Goal: Transaction & Acquisition: Book appointment/travel/reservation

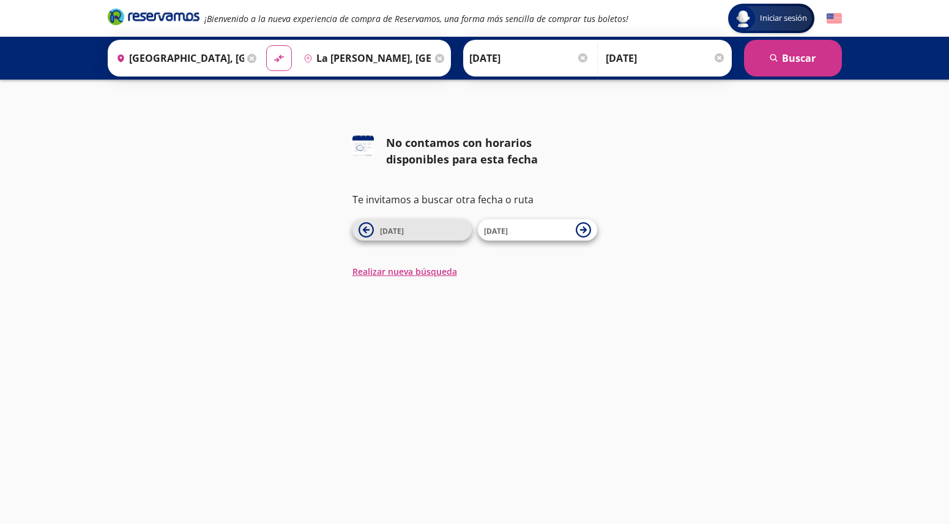
click at [363, 228] on icon at bounding box center [365, 229] width 15 height 15
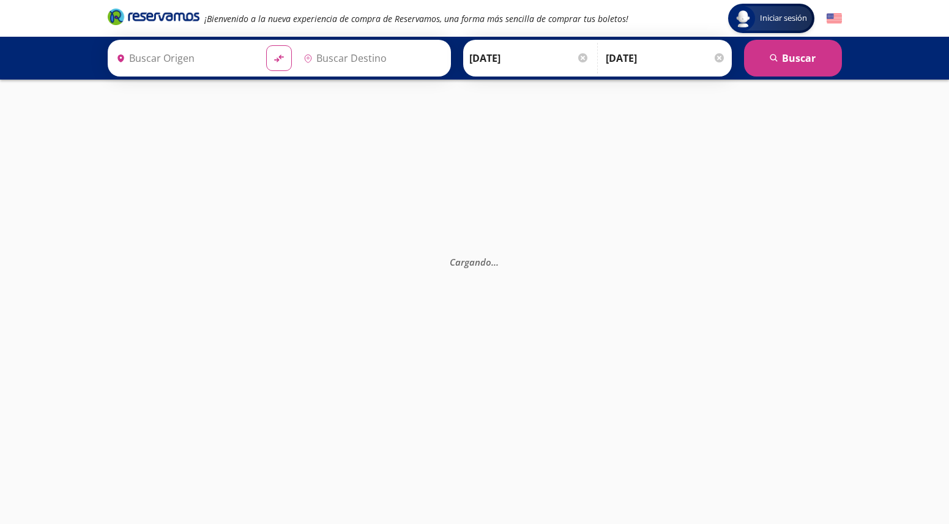
type input "[GEOGRAPHIC_DATA], [GEOGRAPHIC_DATA]"
type input "La [PERSON_NAME], [GEOGRAPHIC_DATA]"
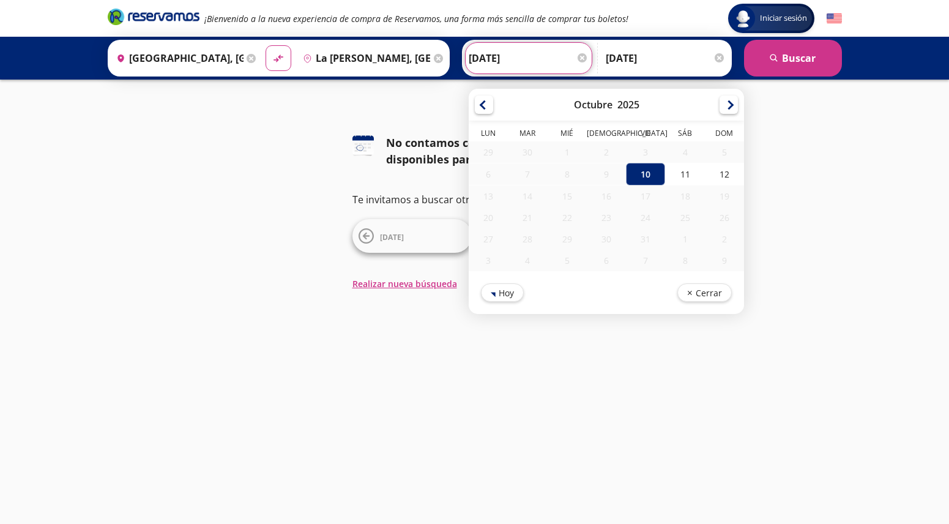
click at [484, 60] on input "[DATE]" at bounding box center [529, 58] width 120 height 31
click at [689, 174] on div "11" at bounding box center [684, 174] width 39 height 23
type input "[DATE]"
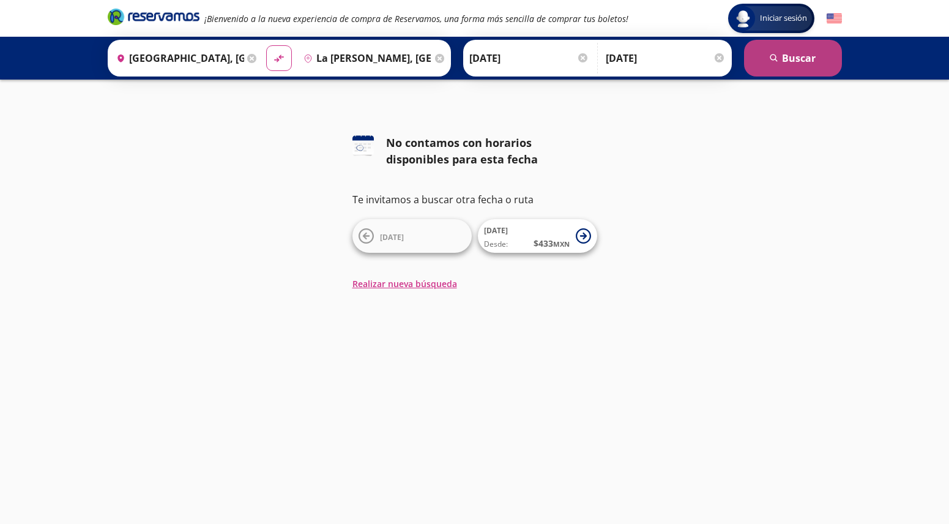
click at [790, 57] on button "search [GEOGRAPHIC_DATA]" at bounding box center [793, 58] width 98 height 37
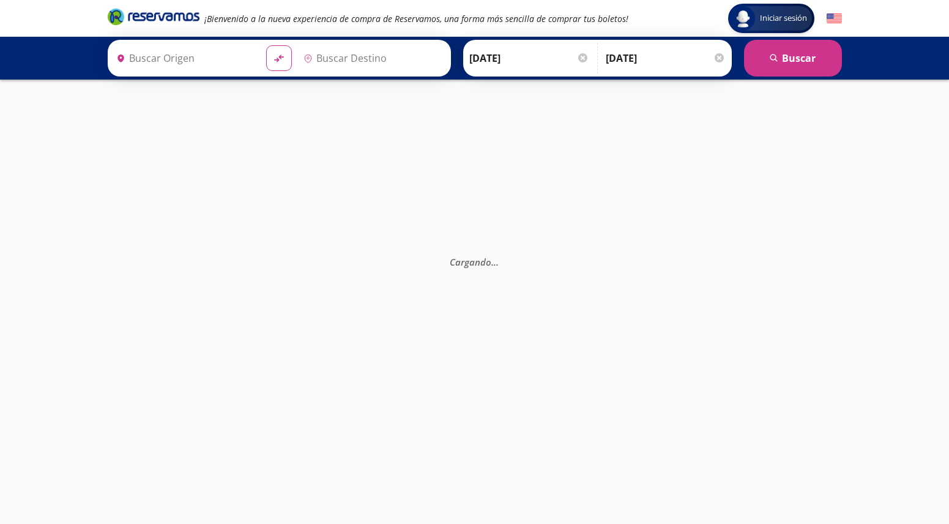
type input "[GEOGRAPHIC_DATA], [GEOGRAPHIC_DATA]"
type input "La [PERSON_NAME], [GEOGRAPHIC_DATA]"
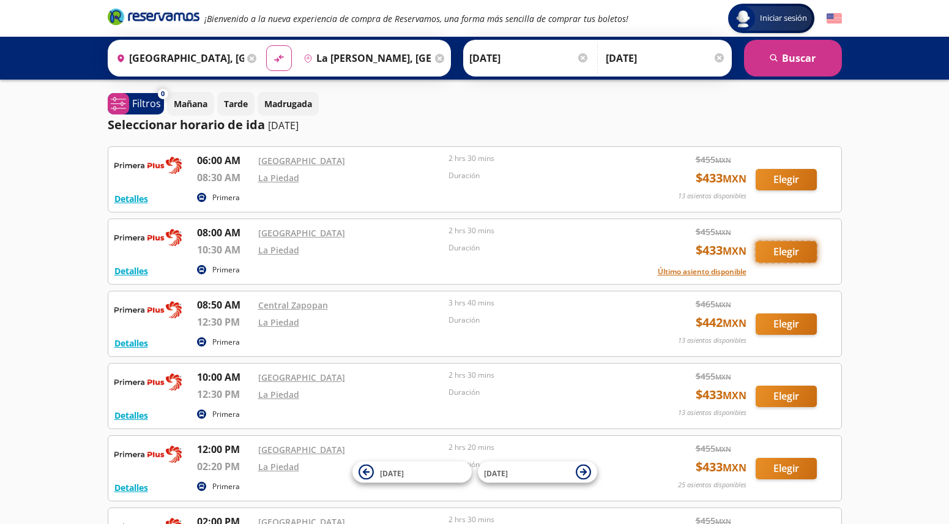
click at [790, 251] on button "Elegir" at bounding box center [785, 251] width 61 height 21
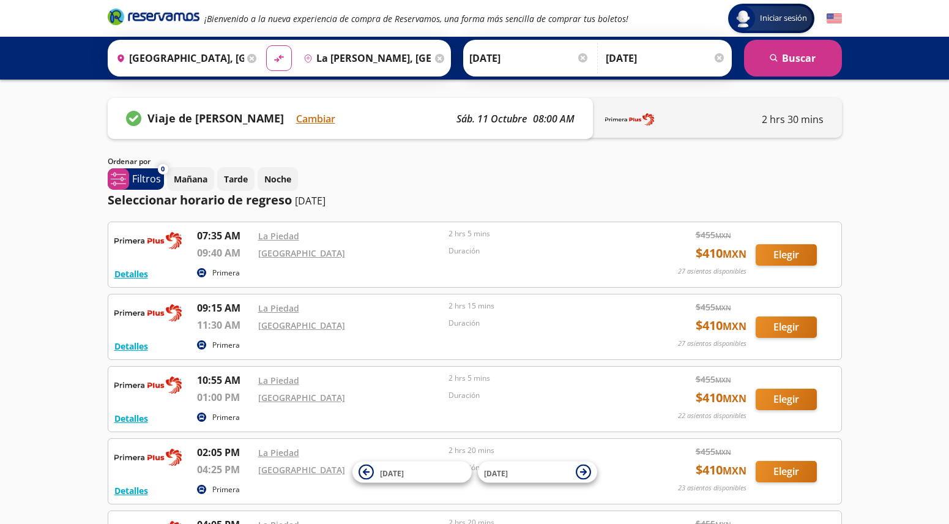
scroll to position [62, 0]
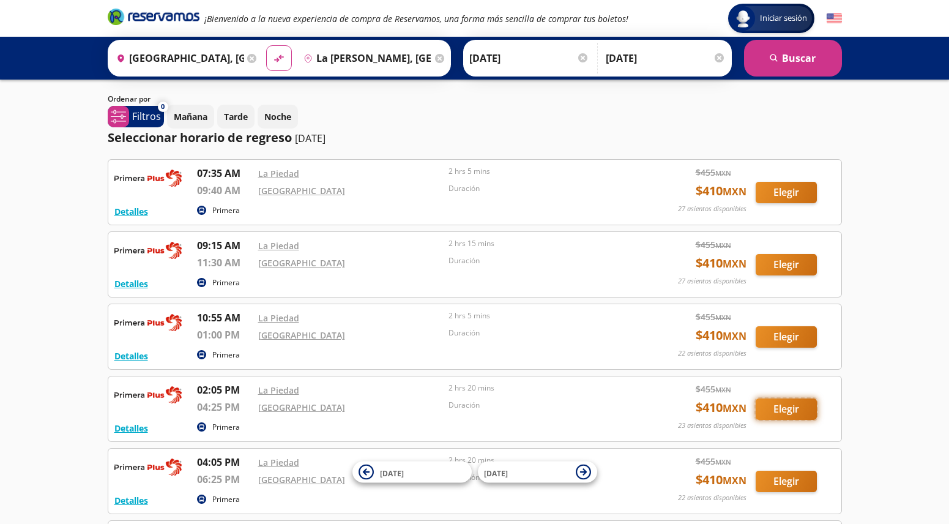
click at [782, 406] on button "Elegir" at bounding box center [785, 408] width 61 height 21
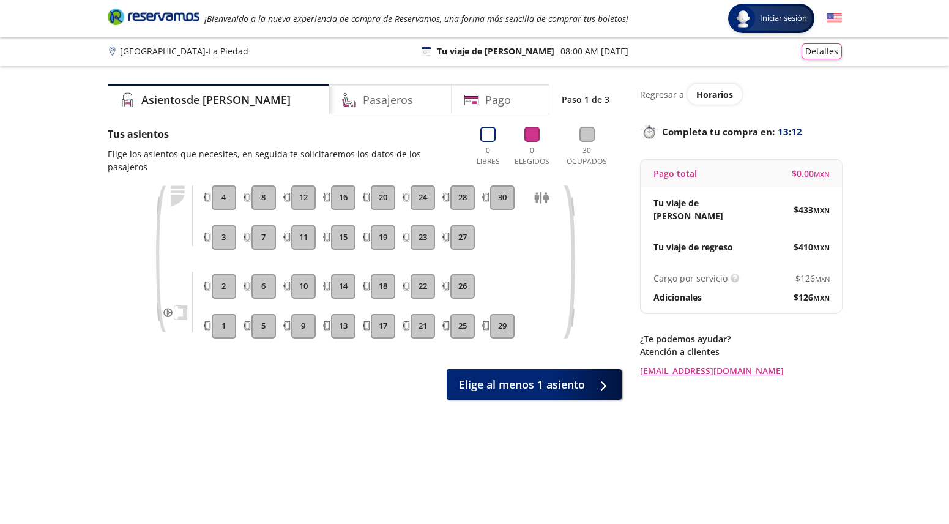
click at [265, 196] on button "8" at bounding box center [263, 197] width 24 height 24
click at [264, 198] on button "8" at bounding box center [263, 197] width 24 height 24
click at [259, 194] on button "8" at bounding box center [263, 197] width 24 height 24
click at [168, 100] on h4 "Asientos de [PERSON_NAME]" at bounding box center [215, 100] width 149 height 17
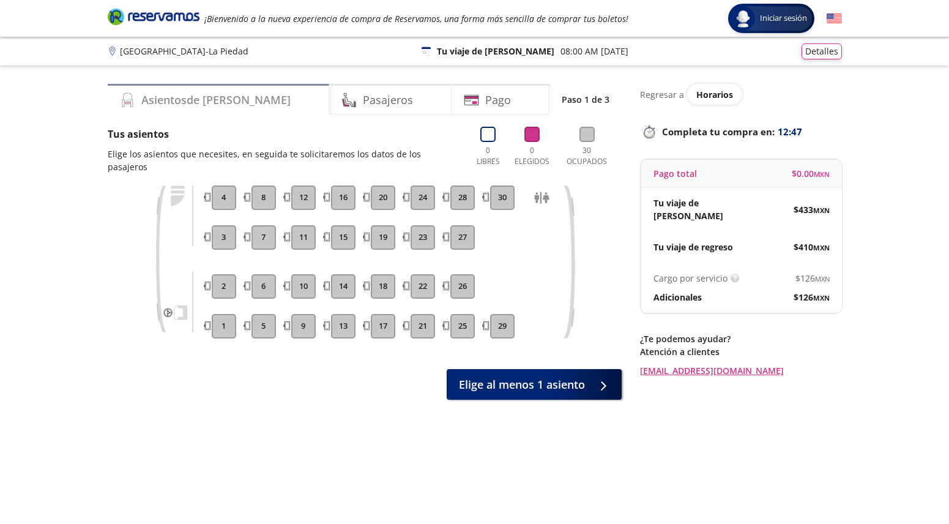
click at [128, 95] on icon at bounding box center [127, 99] width 15 height 15
click at [264, 327] on button "5" at bounding box center [263, 326] width 24 height 24
click at [265, 190] on button "8" at bounding box center [263, 197] width 24 height 24
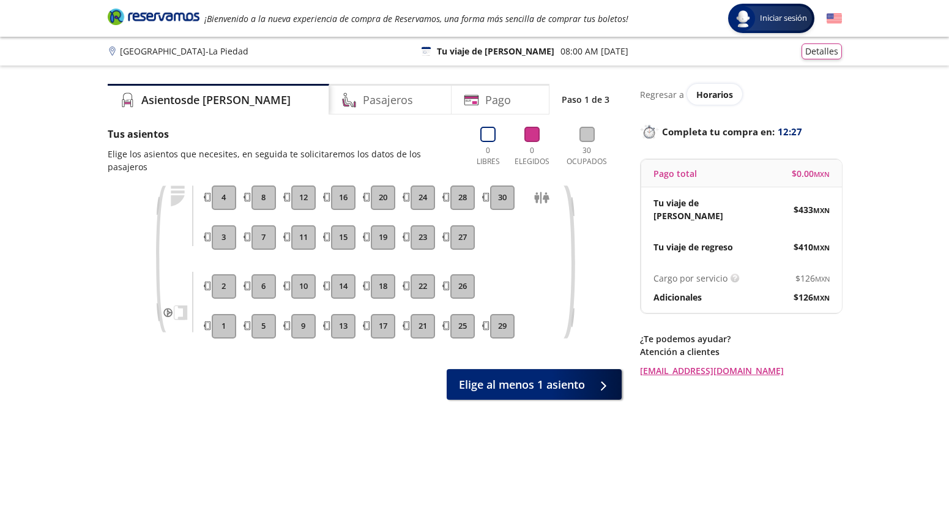
click at [265, 190] on button "8" at bounding box center [263, 197] width 24 height 24
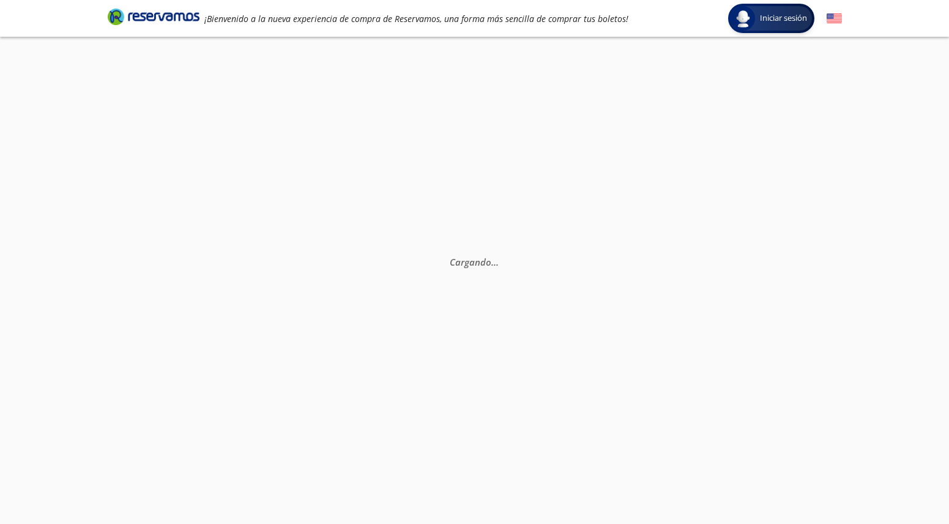
scroll to position [62, 0]
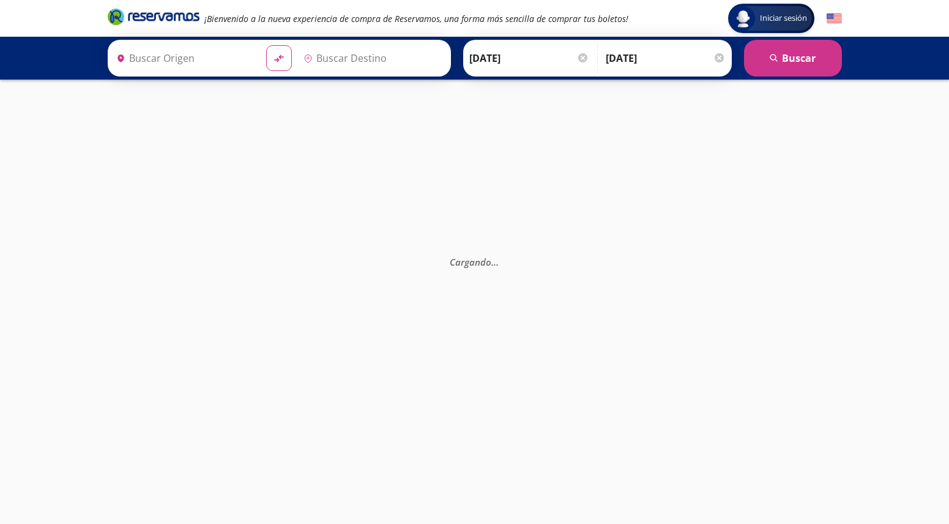
type input "[GEOGRAPHIC_DATA], [GEOGRAPHIC_DATA]"
type input "La [PERSON_NAME], [GEOGRAPHIC_DATA]"
